Goal: Information Seeking & Learning: Learn about a topic

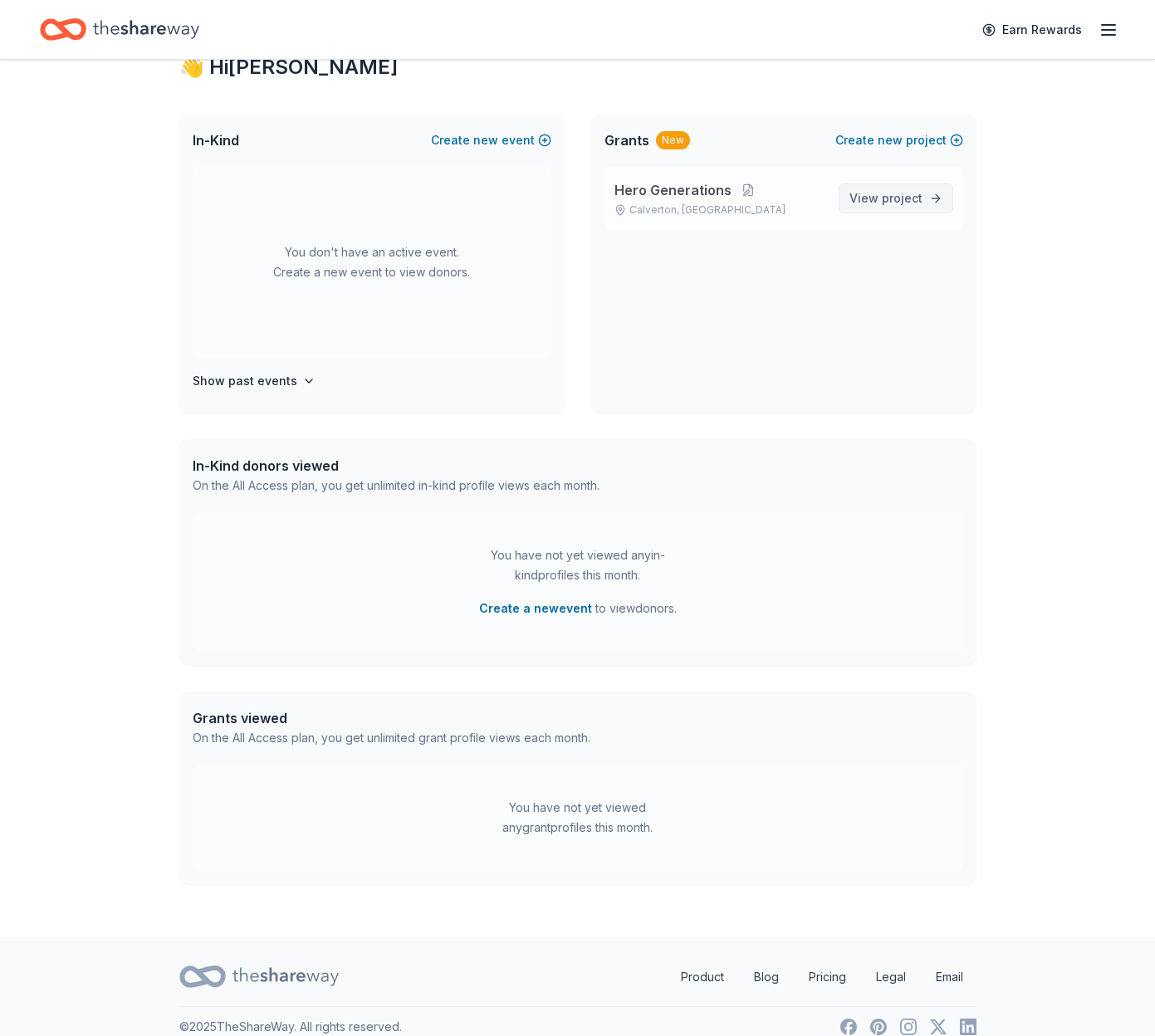
scroll to position [65, 0]
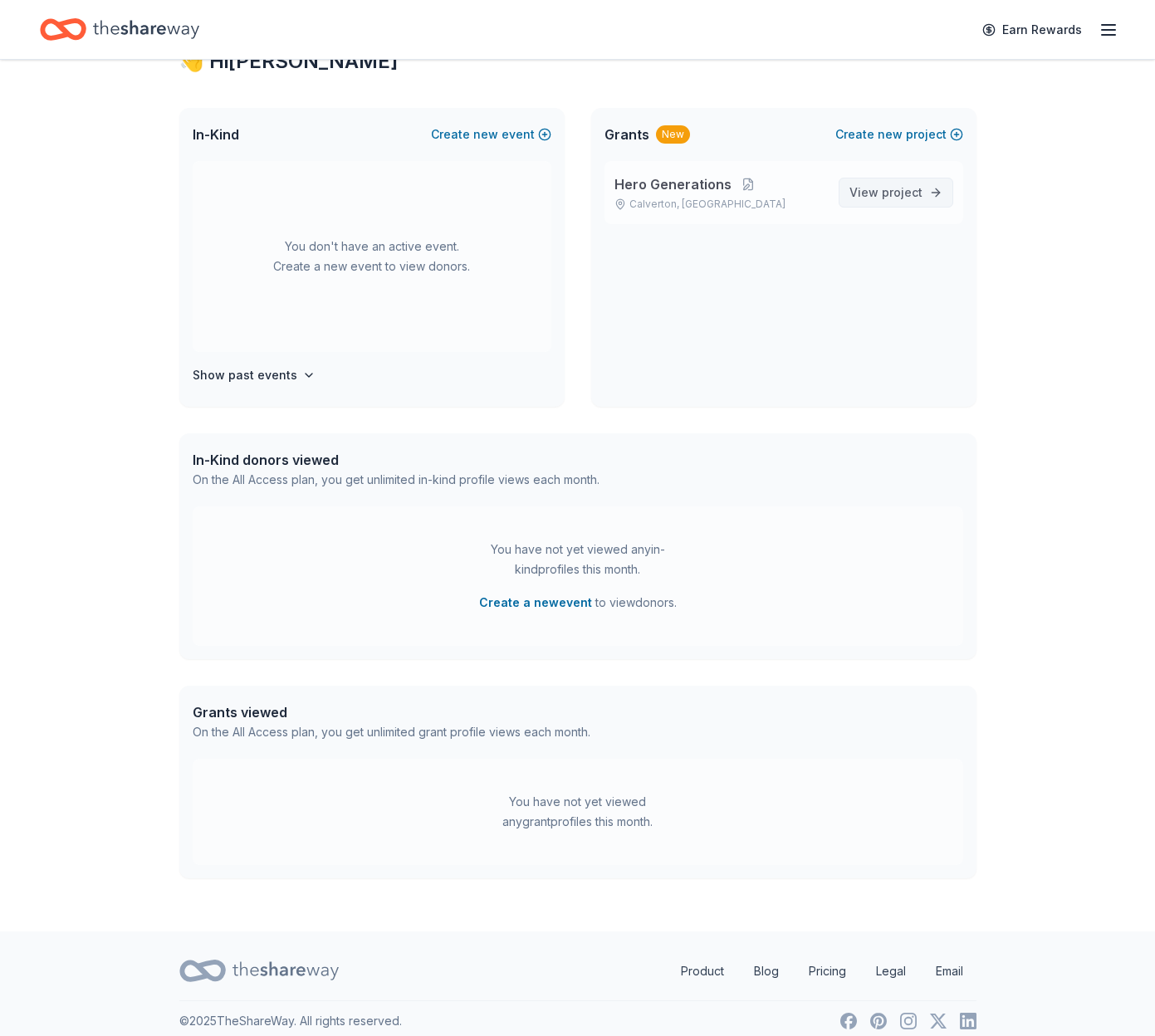
click at [904, 194] on span "project" at bounding box center [902, 193] width 41 height 14
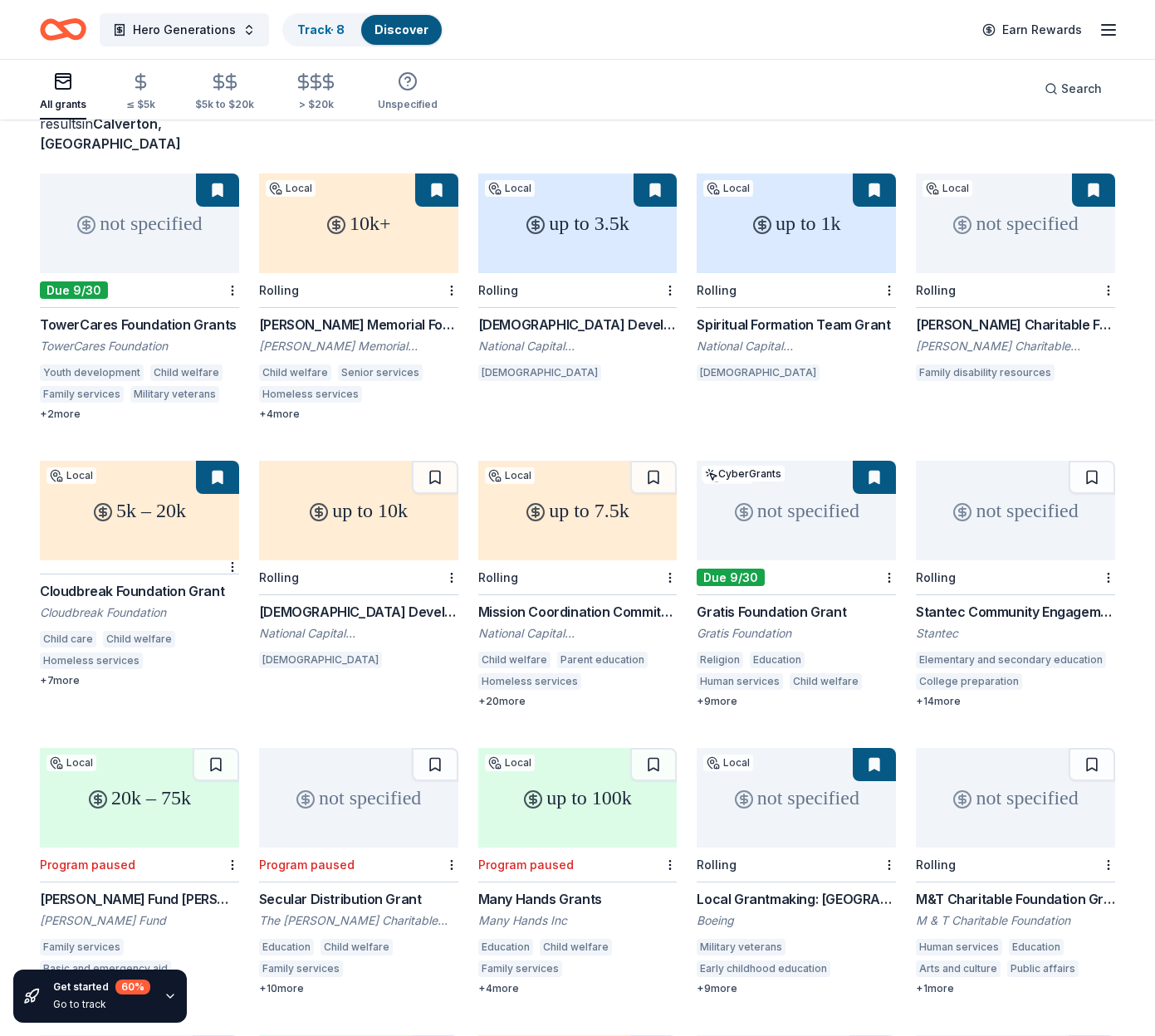
scroll to position [125, 0]
click at [792, 512] on div "not specified" at bounding box center [796, 510] width 199 height 99
click at [778, 499] on div "not specified" at bounding box center [796, 510] width 199 height 99
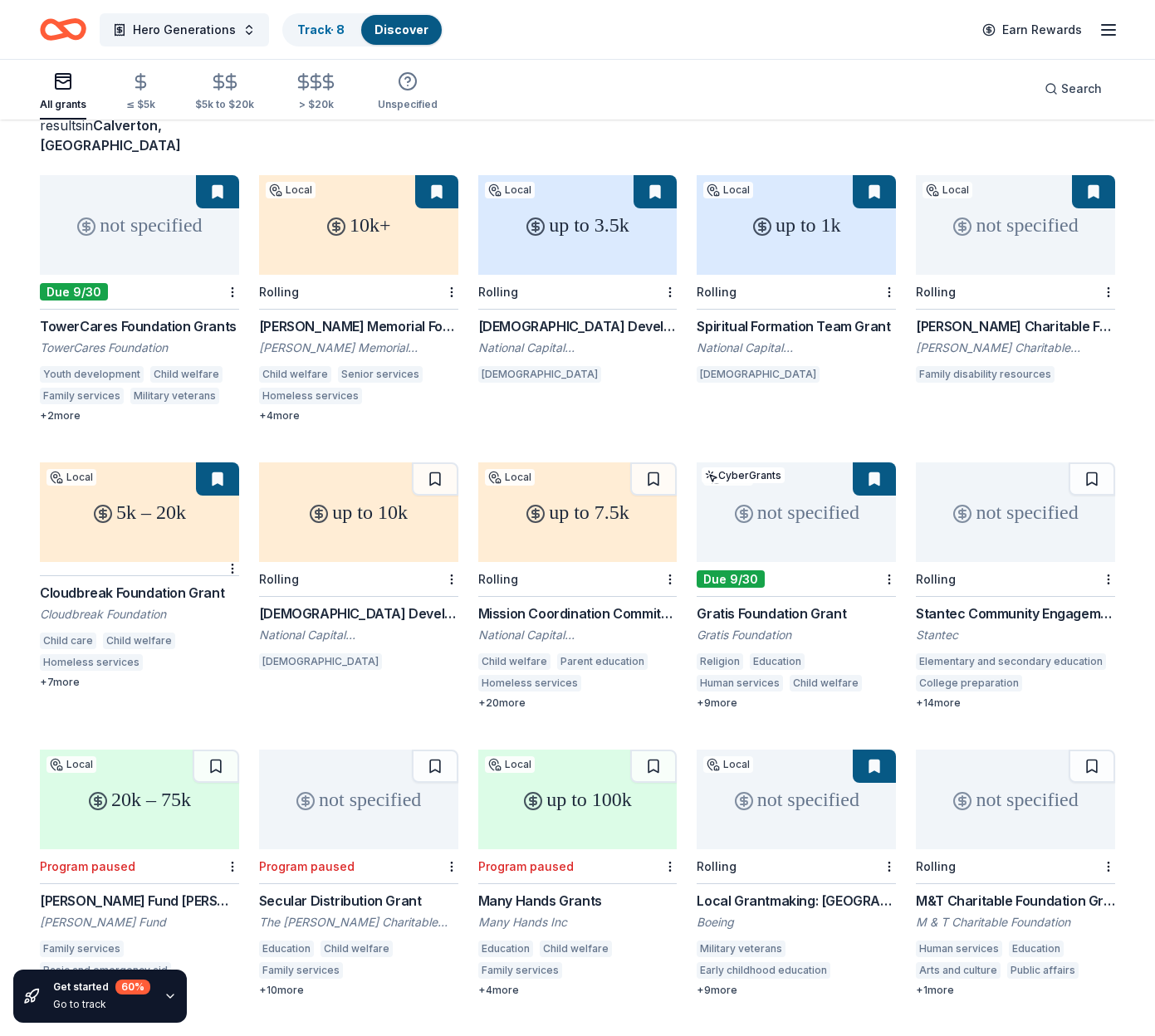
click at [1005, 510] on div "not specified" at bounding box center [1015, 512] width 199 height 99
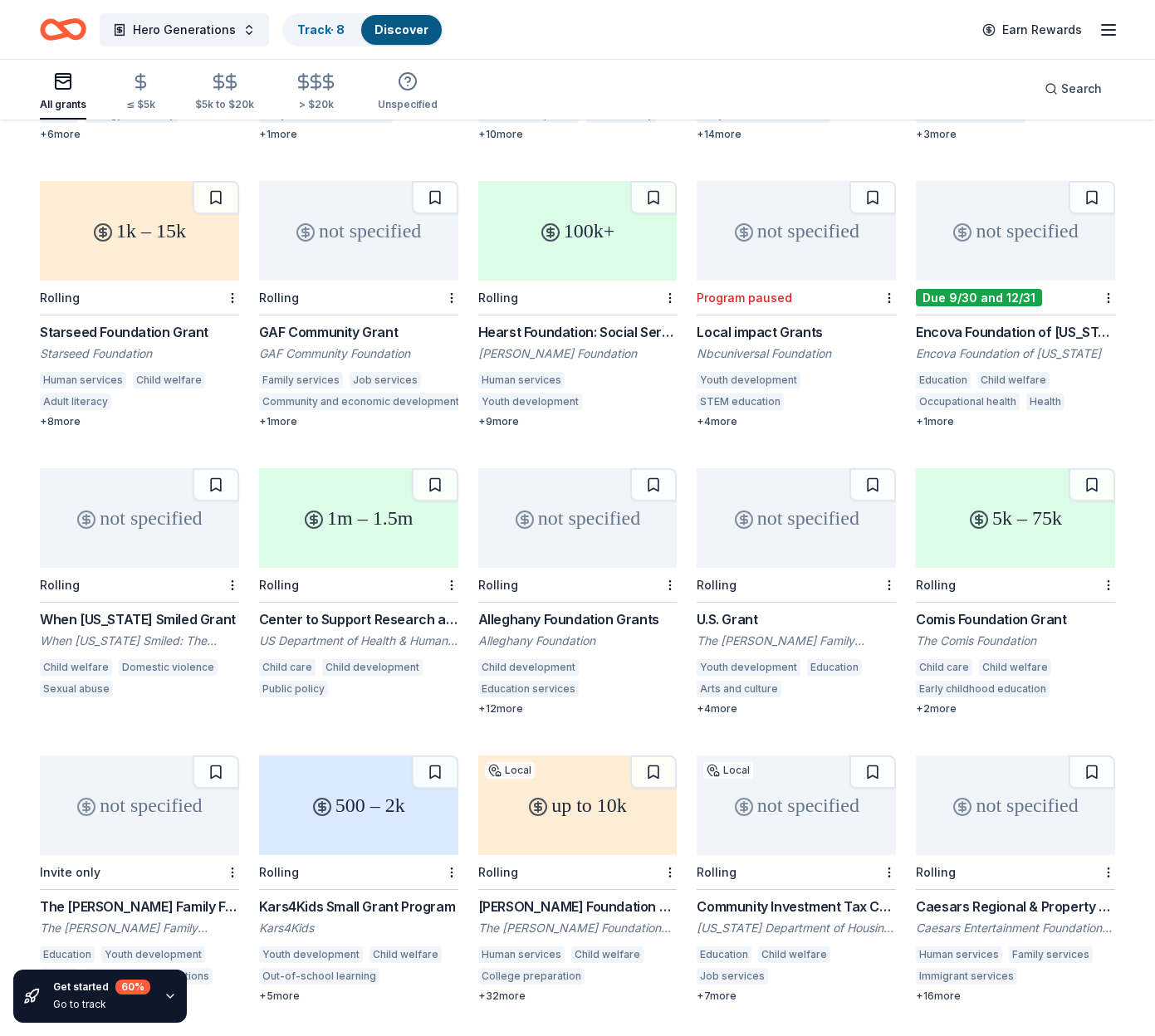
scroll to position [1555, 0]
click at [756, 803] on div "not specified" at bounding box center [796, 804] width 199 height 99
click at [373, 481] on div "1m – 1.5m" at bounding box center [358, 516] width 199 height 99
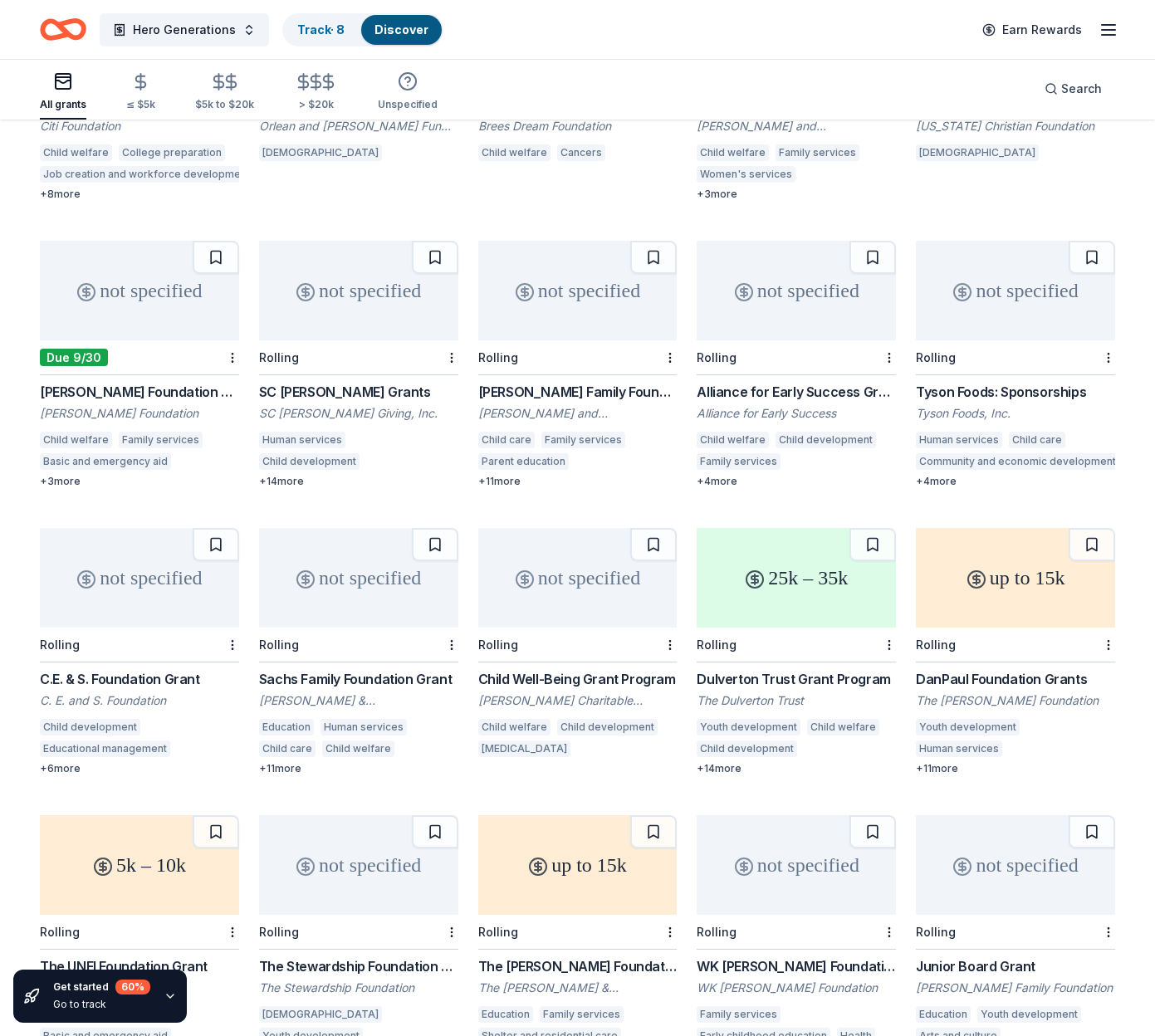
scroll to position [3227, 0]
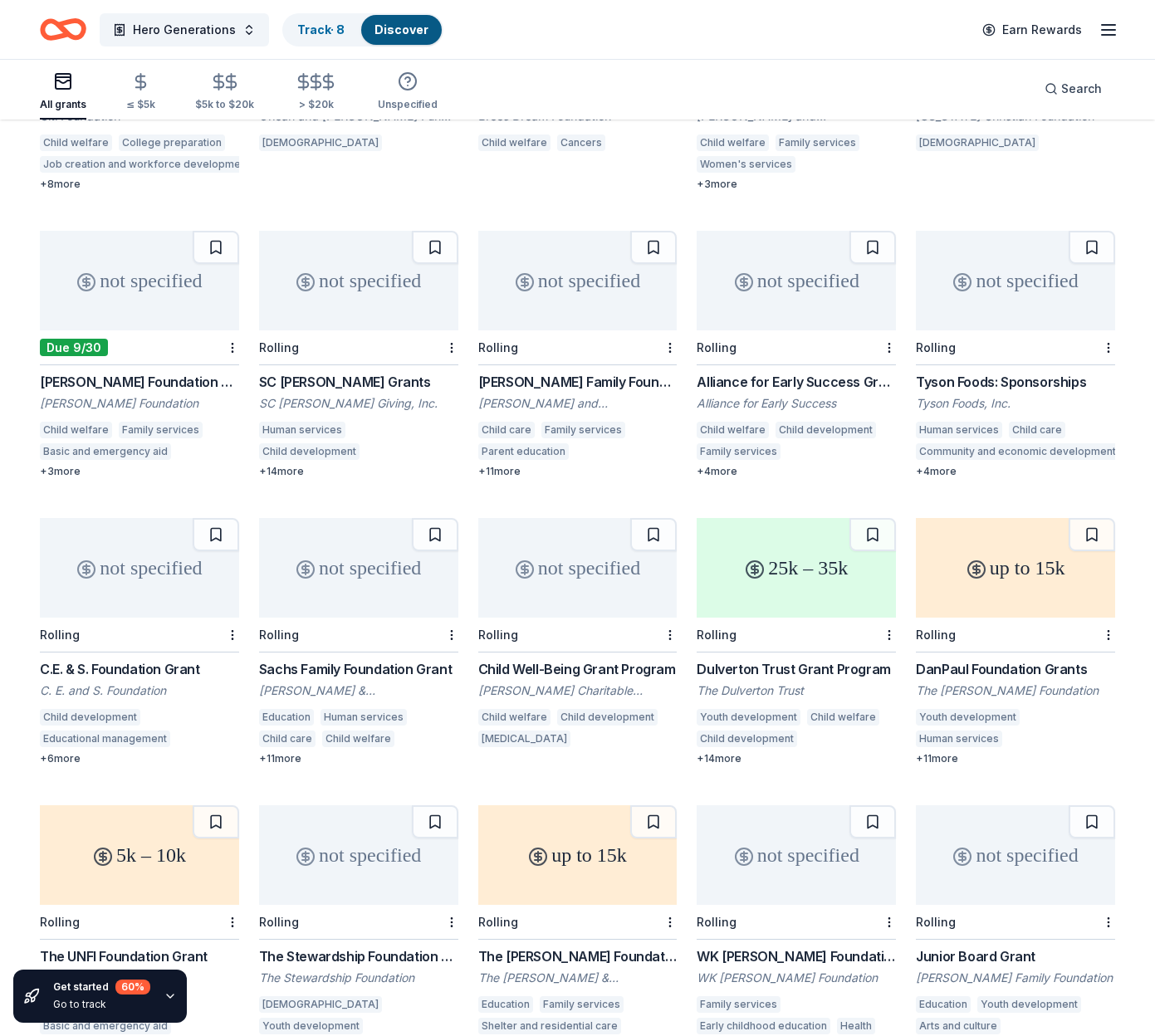
click at [369, 285] on div "not specified" at bounding box center [358, 281] width 199 height 99
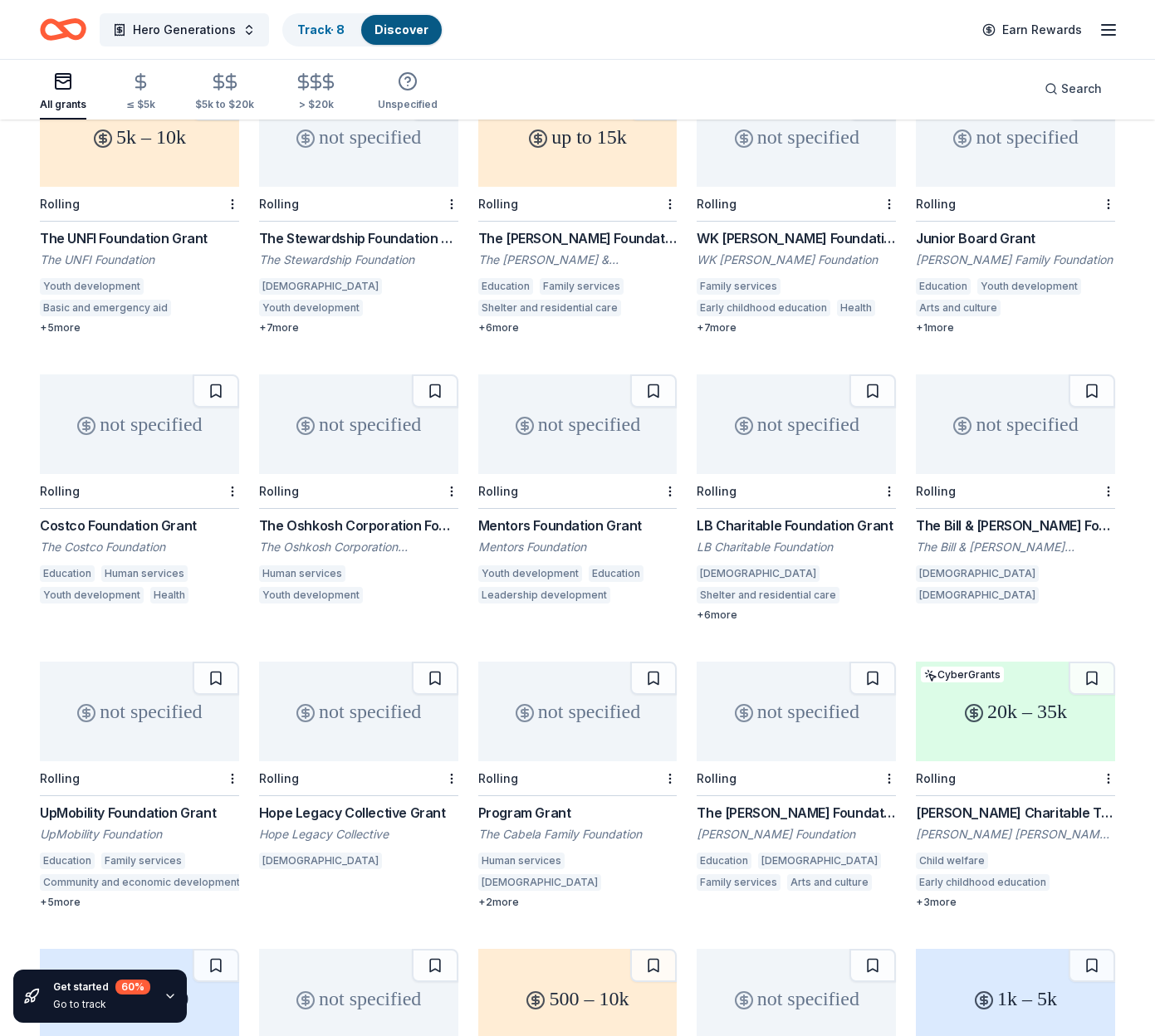
scroll to position [3950, 0]
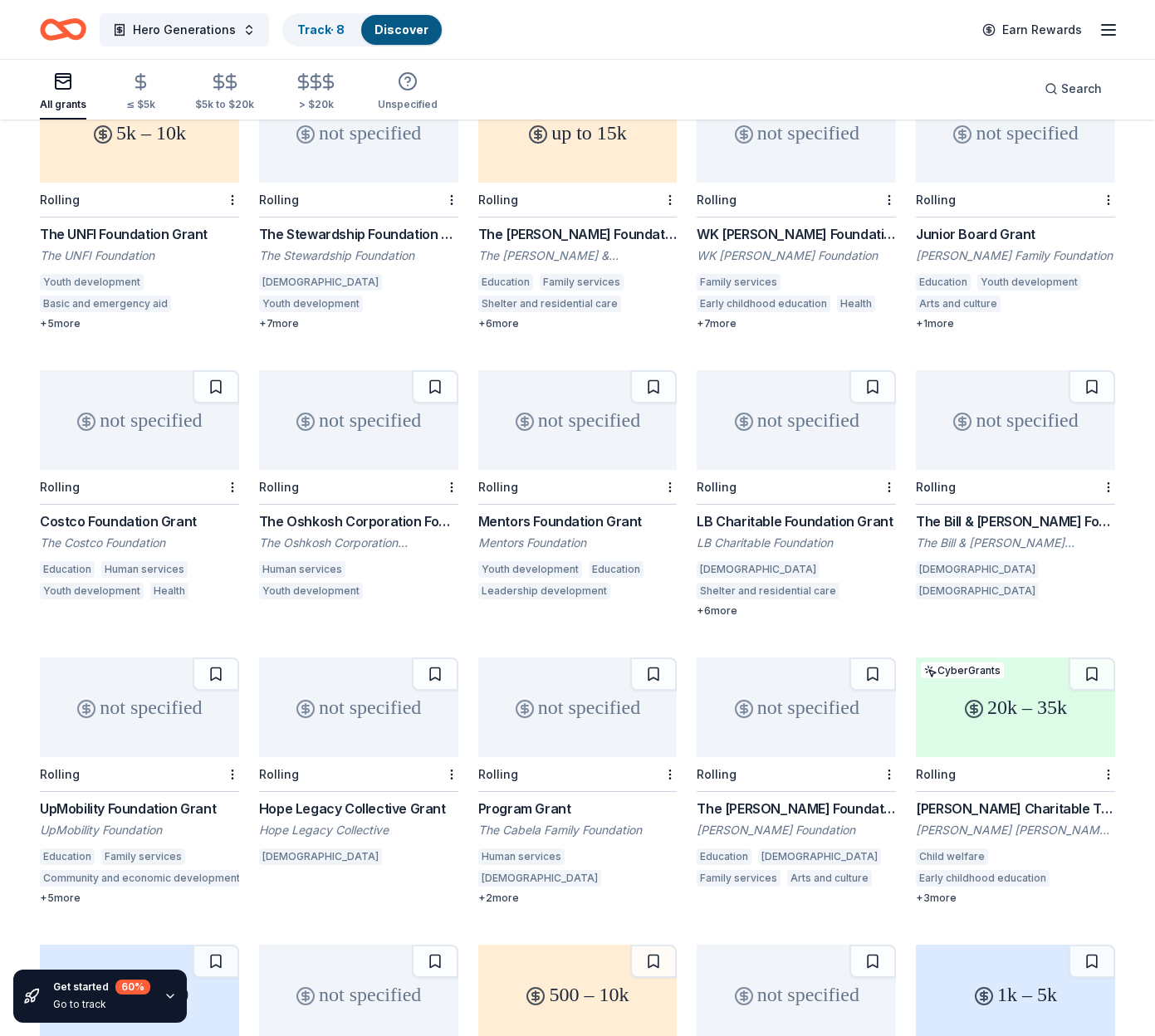
click at [392, 382] on div "not specified" at bounding box center [358, 420] width 199 height 99
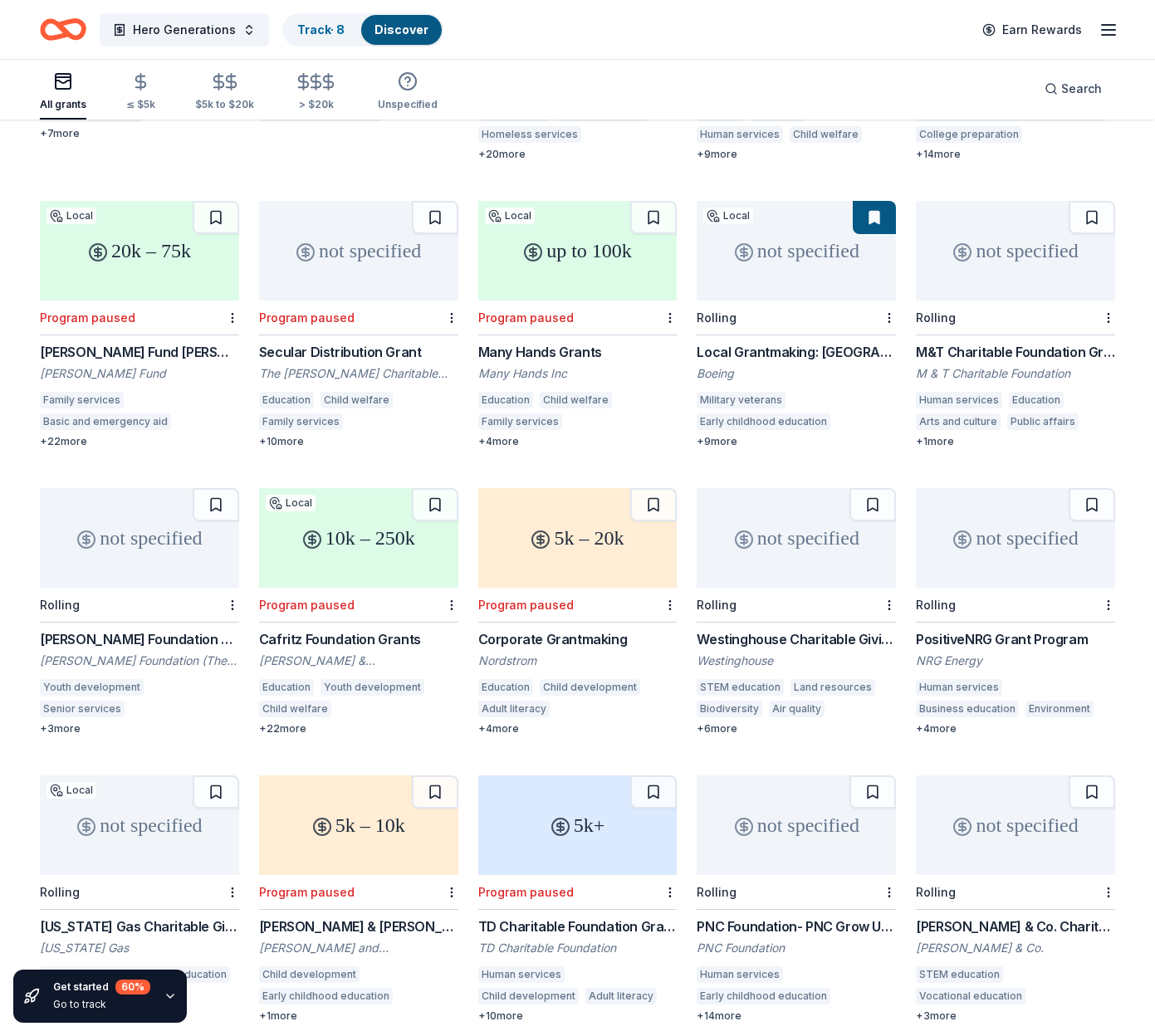
scroll to position [0, 0]
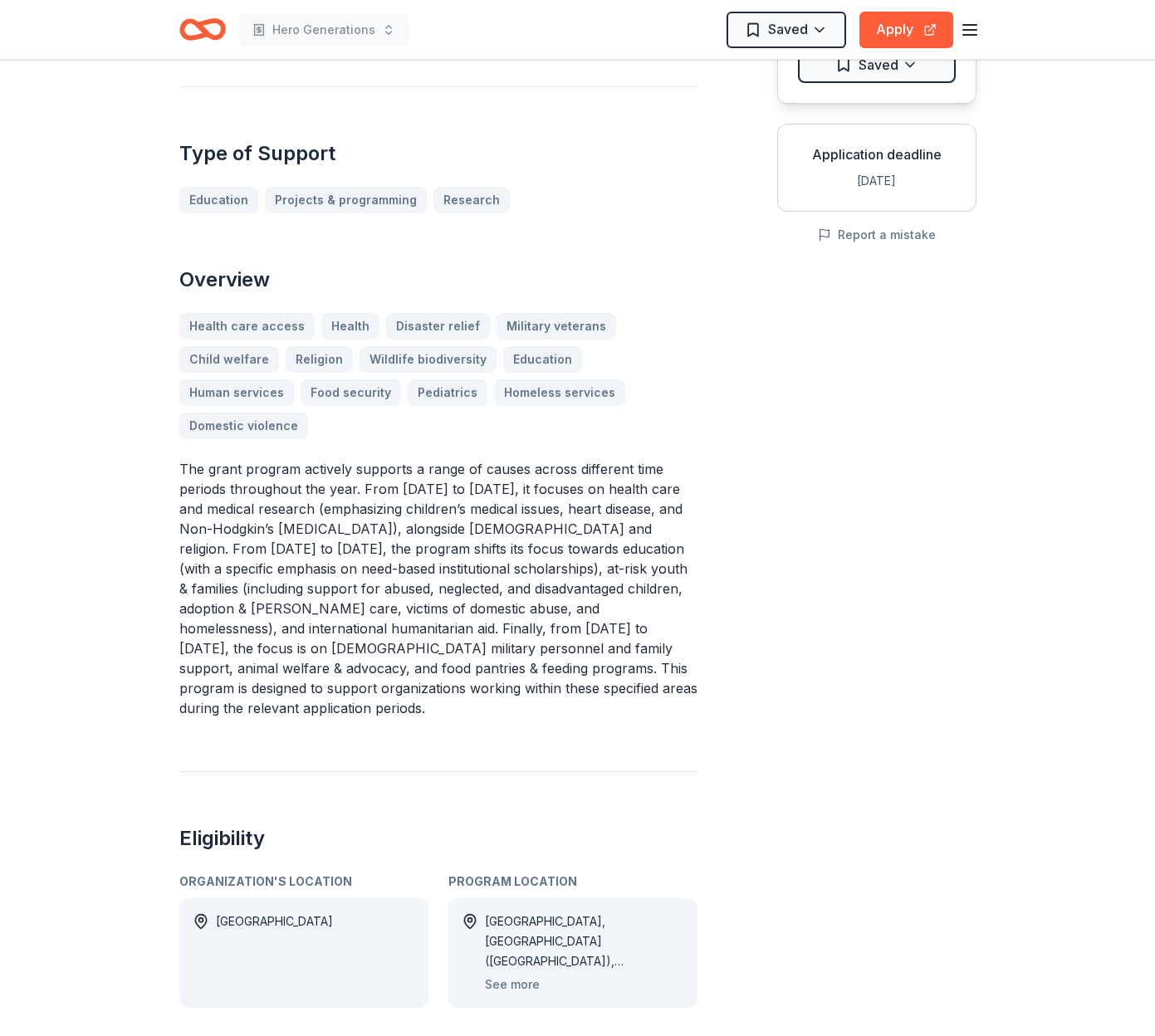
scroll to position [251, 0]
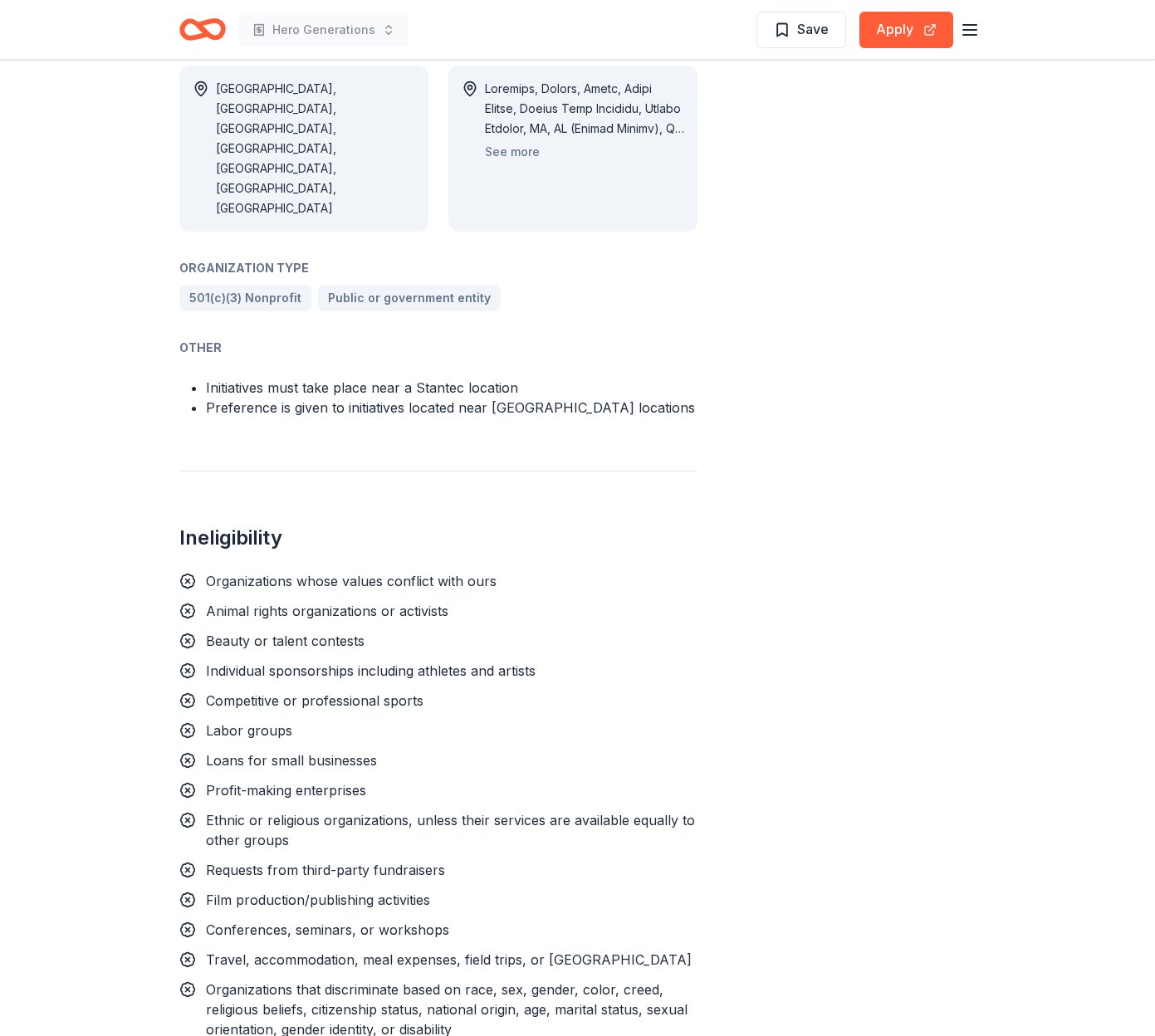
scroll to position [1154, 0]
click at [935, 33] on button "Apply" at bounding box center [906, 30] width 94 height 37
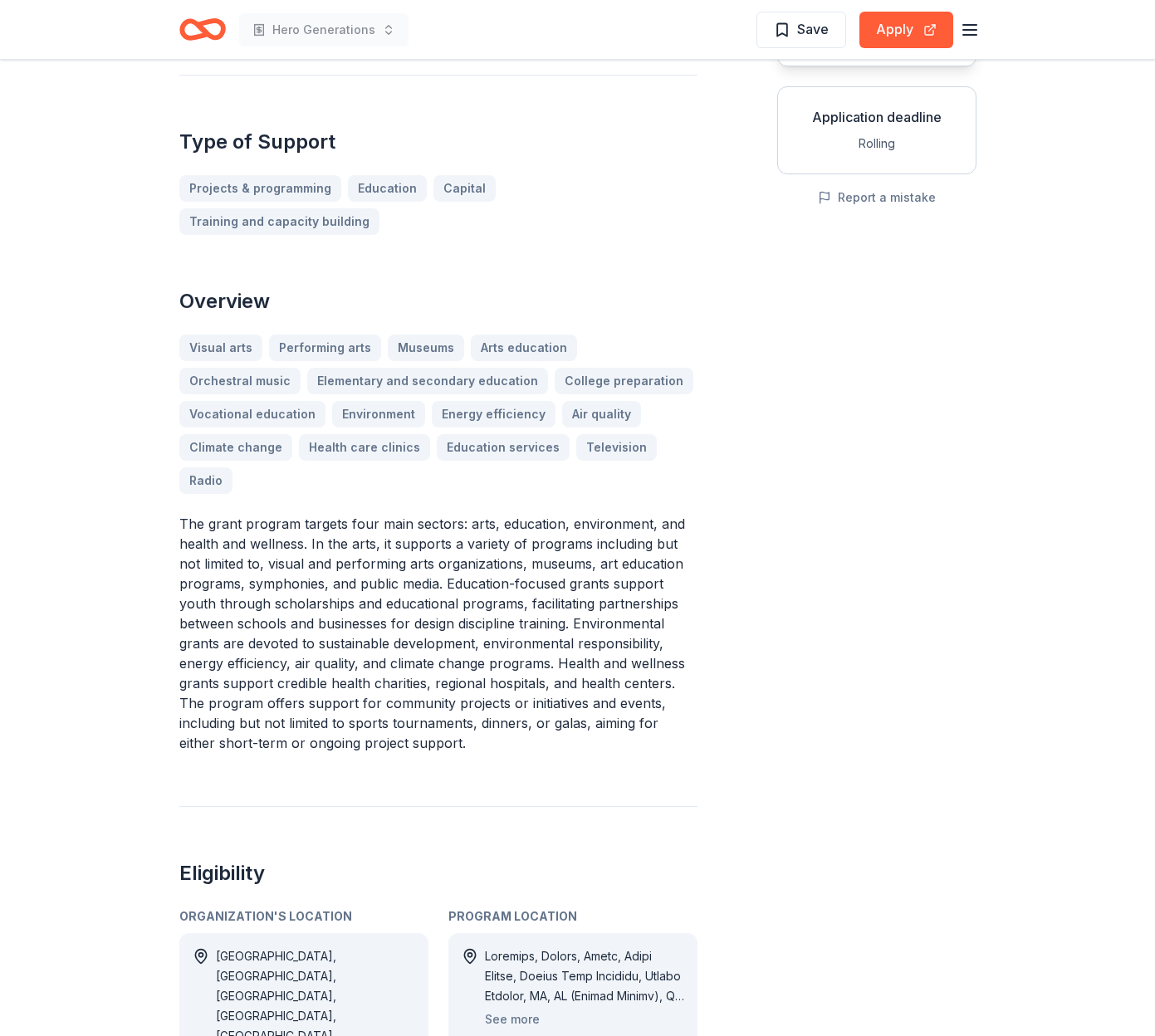
scroll to position [268, 0]
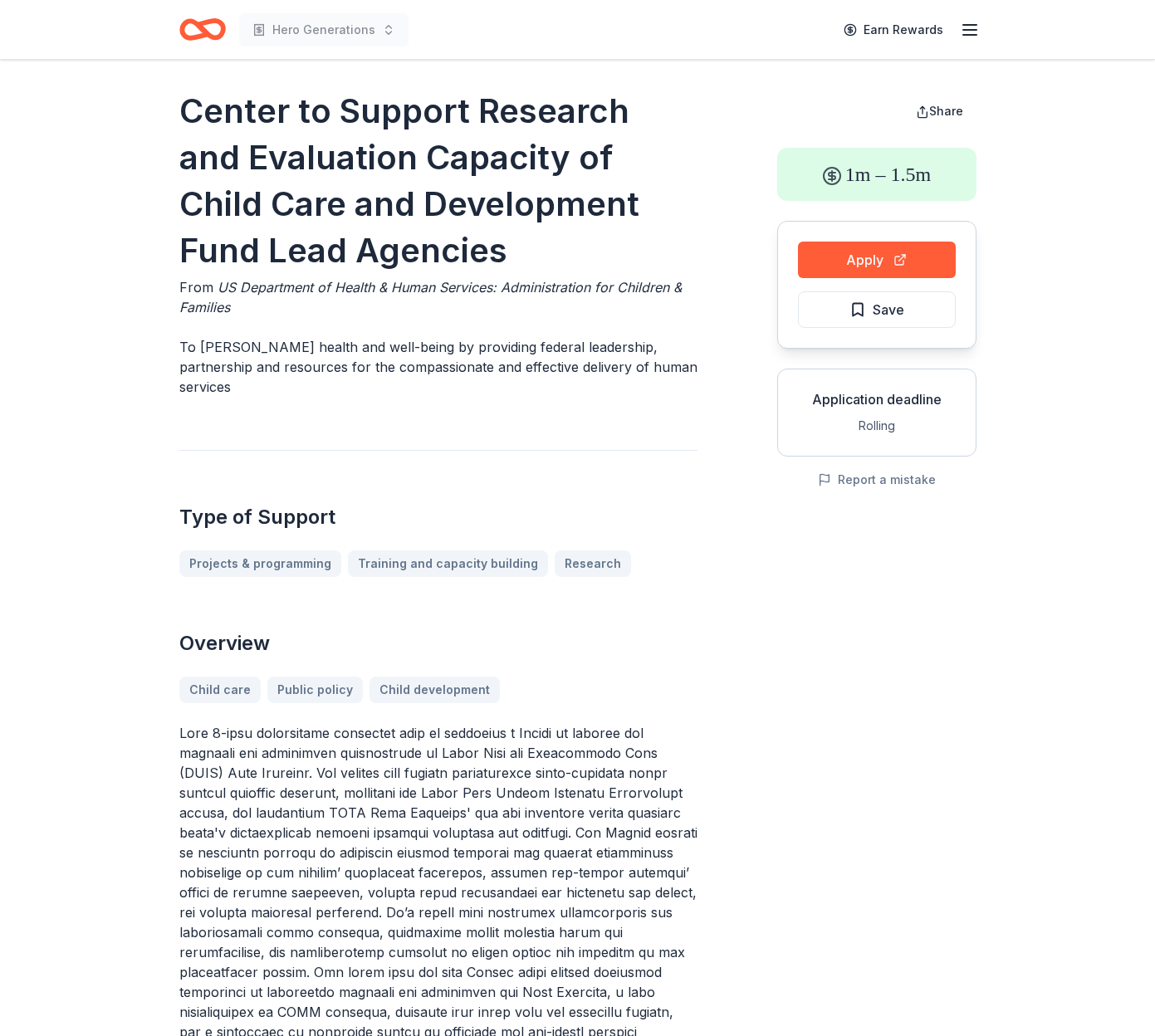
scroll to position [9, 0]
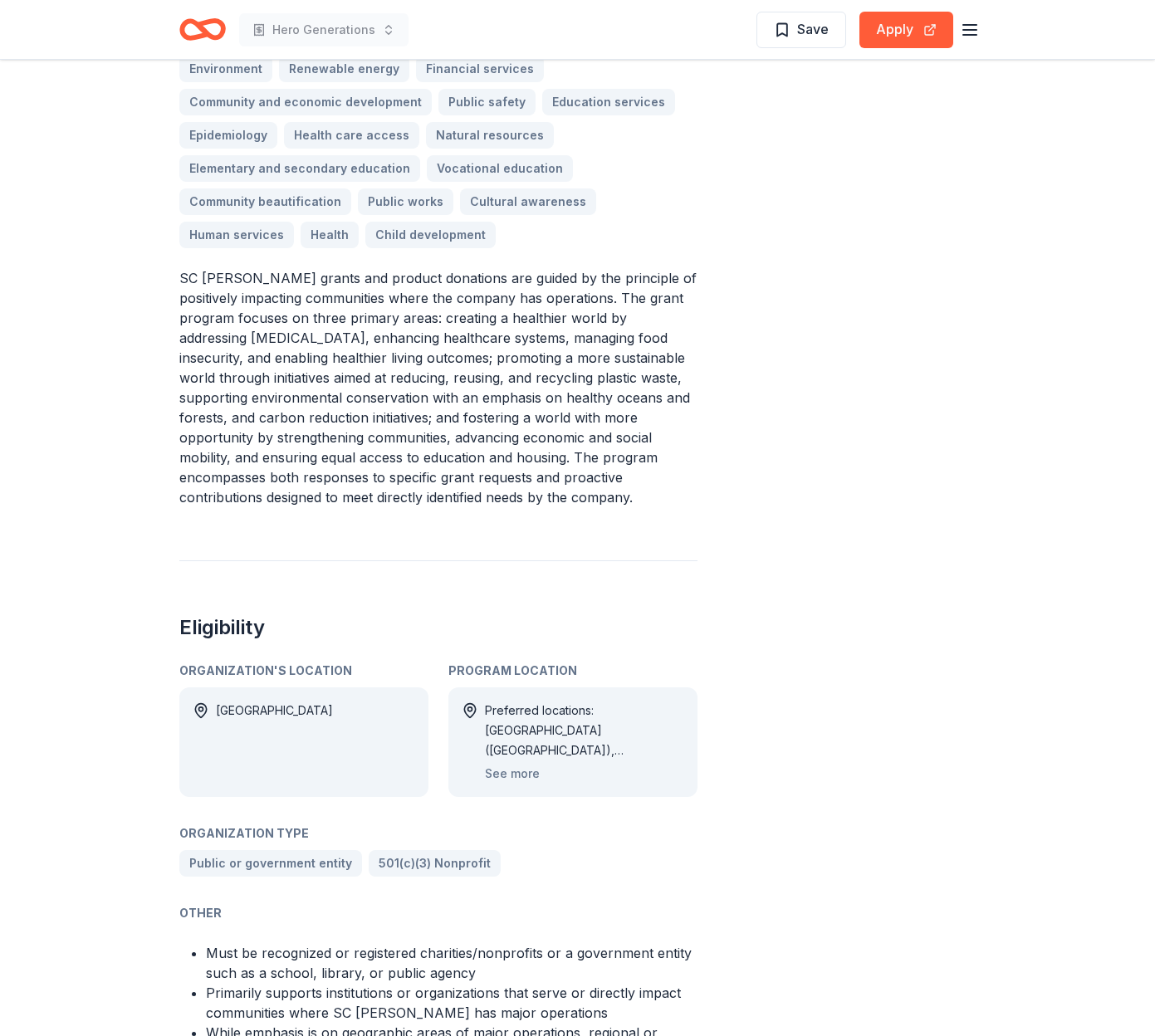
scroll to position [574, 0]
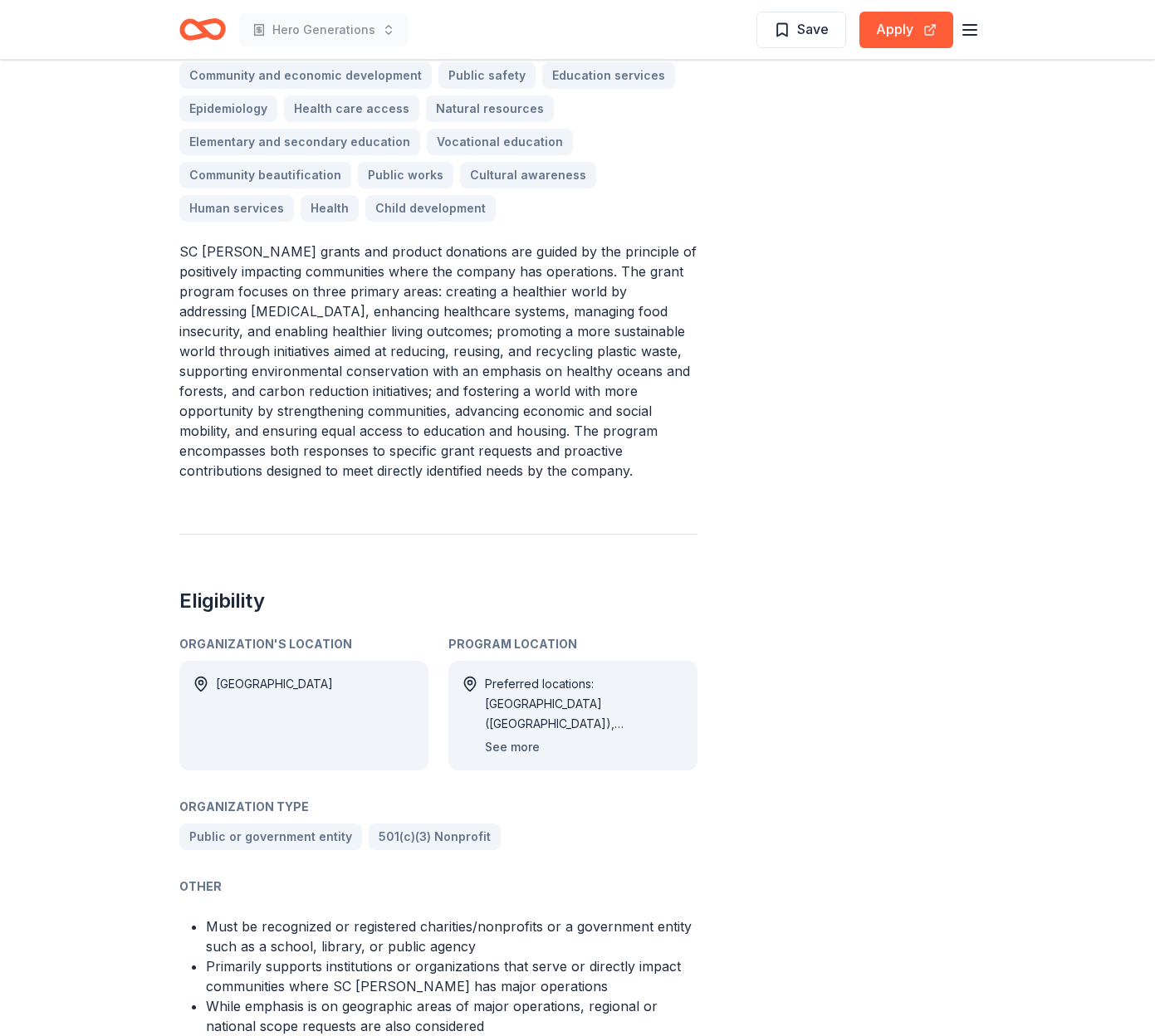
click at [527, 748] on button "See more" at bounding box center [512, 747] width 55 height 20
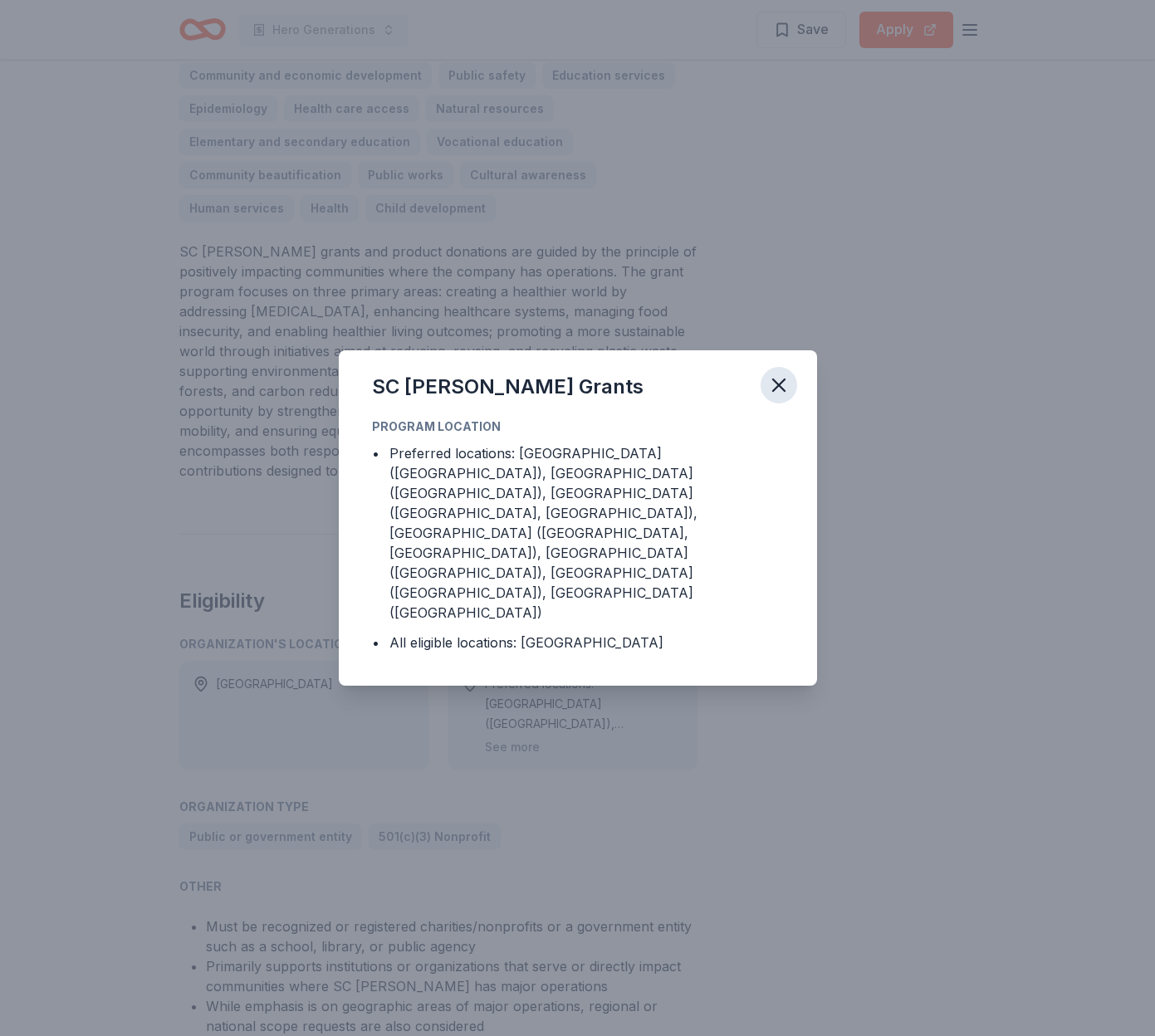
click at [775, 397] on icon "button" at bounding box center [778, 385] width 23 height 23
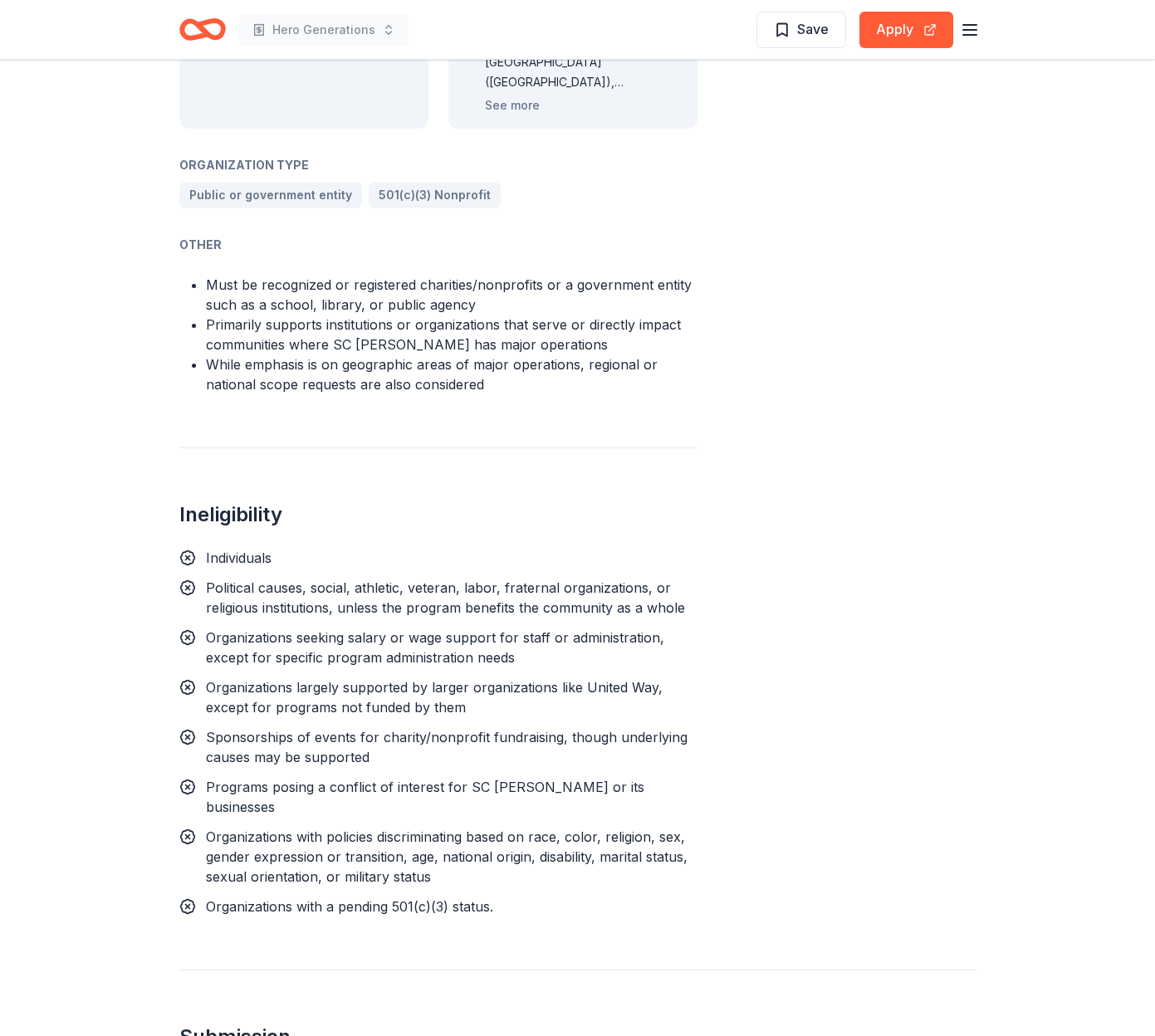
scroll to position [1220, 0]
